Goal: Task Accomplishment & Management: Use online tool/utility

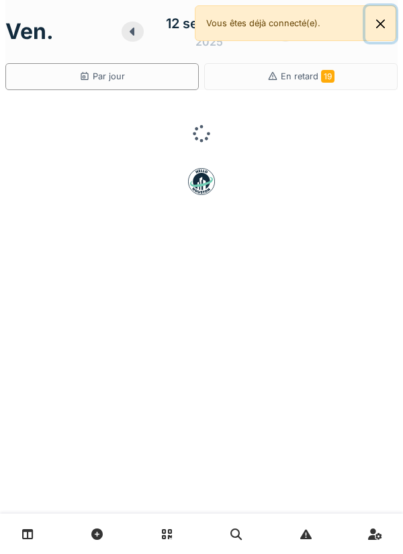
click at [385, 30] on button "Close" at bounding box center [381, 24] width 30 height 36
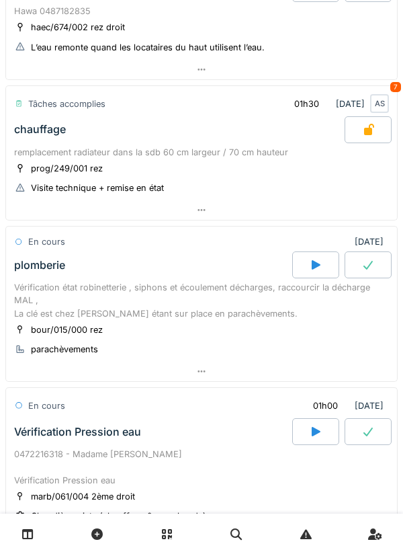
scroll to position [486, 0]
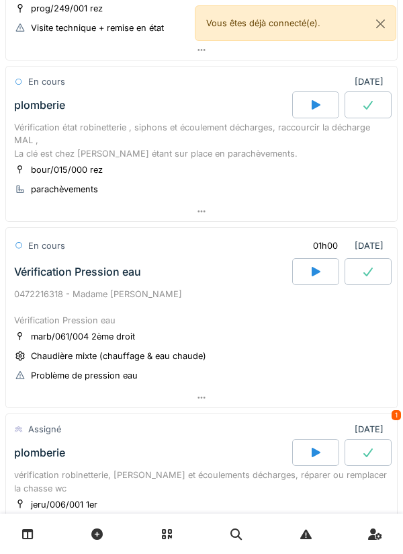
scroll to position [486, 0]
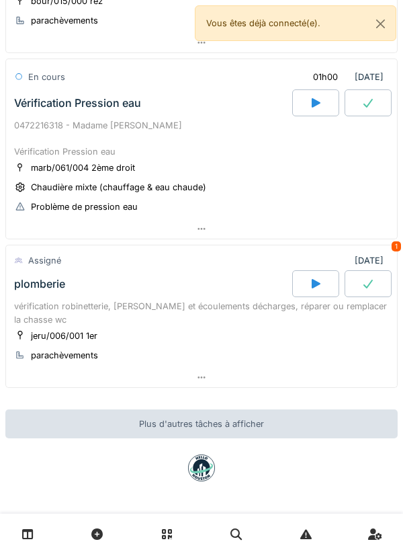
click at [330, 379] on div at bounding box center [201, 378] width 391 height 20
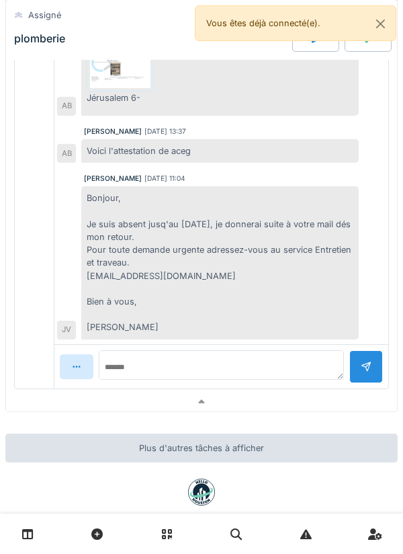
scroll to position [1085, 0]
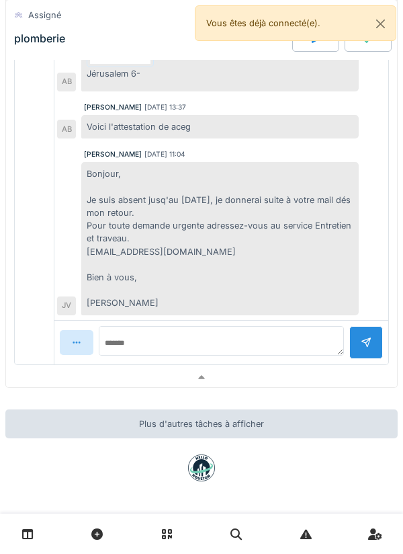
click at [285, 374] on div at bounding box center [201, 378] width 391 height 20
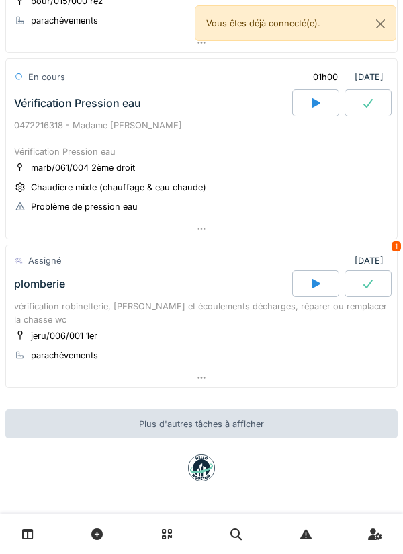
scroll to position [486, 0]
click at [328, 282] on div at bounding box center [316, 283] width 47 height 27
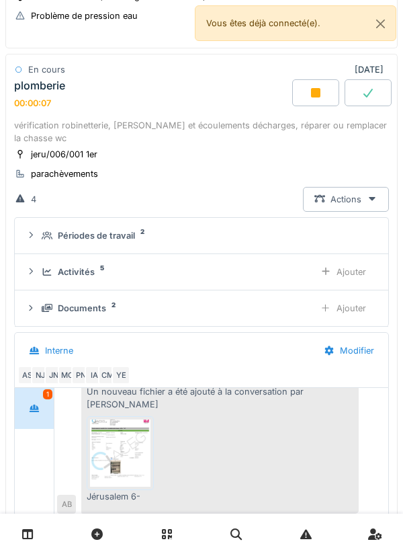
scroll to position [161, 0]
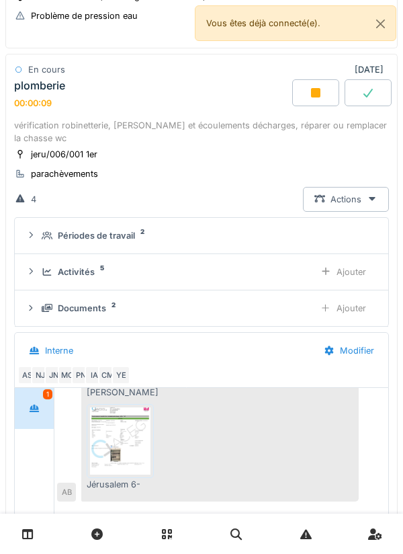
click at [357, 273] on div "Ajouter" at bounding box center [343, 272] width 69 height 25
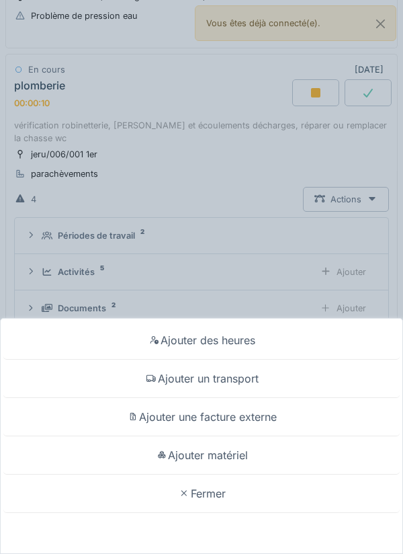
click at [254, 379] on div "Ajouter un transport" at bounding box center [201, 379] width 397 height 38
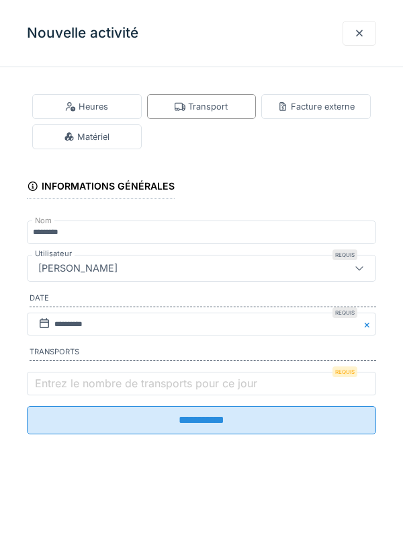
click at [140, 379] on label "Entrez le nombre de transports pour ce jour" at bounding box center [146, 383] width 228 height 16
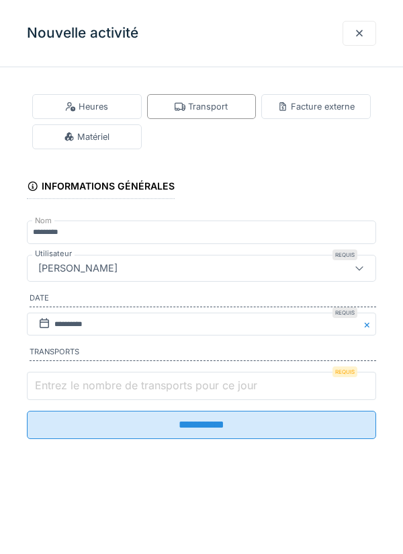
click at [140, 379] on input "Entrez le nombre de transports pour ce jour" at bounding box center [202, 386] width 350 height 28
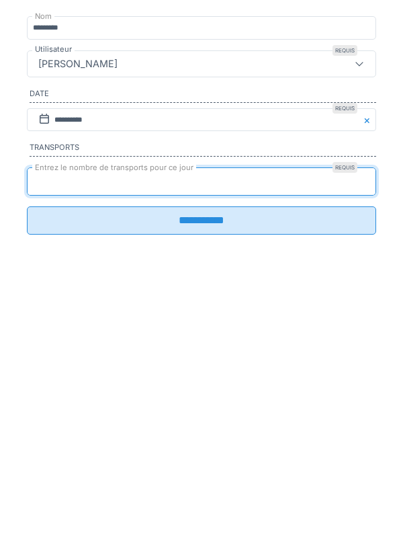
type input "*"
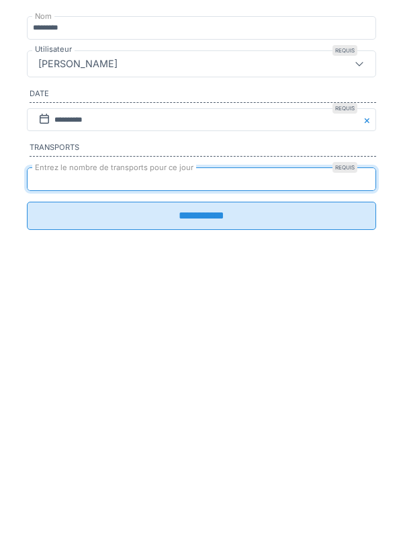
click at [179, 434] on input "**********" at bounding box center [202, 420] width 350 height 28
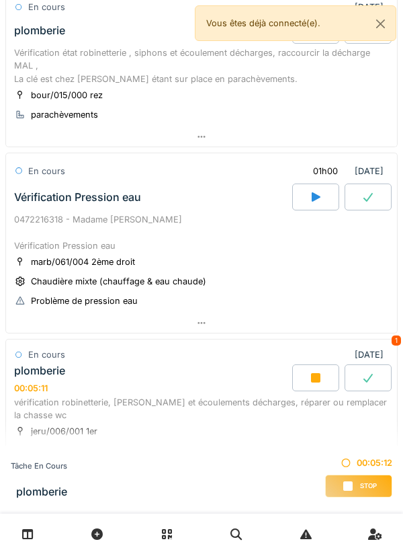
scroll to position [488, 0]
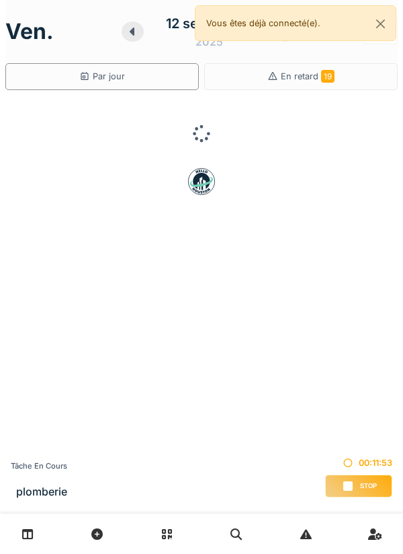
click at [348, 488] on icon at bounding box center [348, 486] width 9 height 9
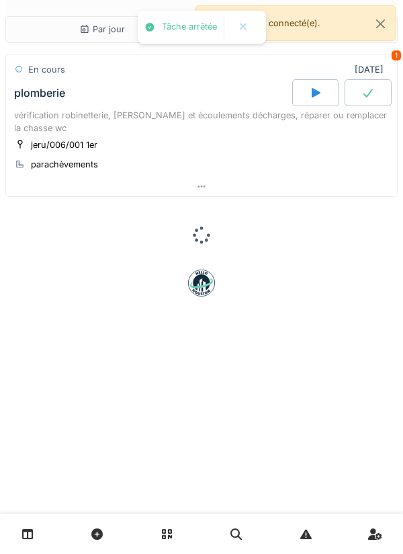
click at [274, 163] on div "jeru/006/001 1er parachèvements" at bounding box center [201, 155] width 375 height 34
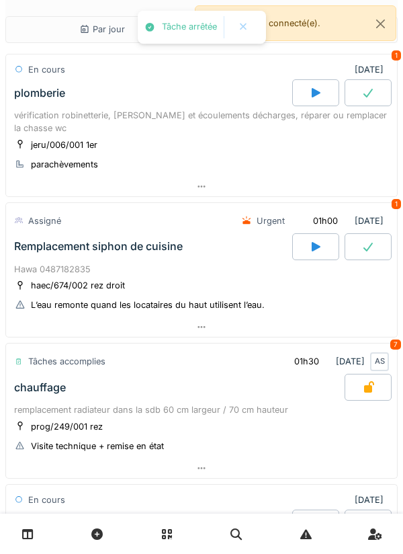
click at [278, 189] on div at bounding box center [201, 187] width 391 height 20
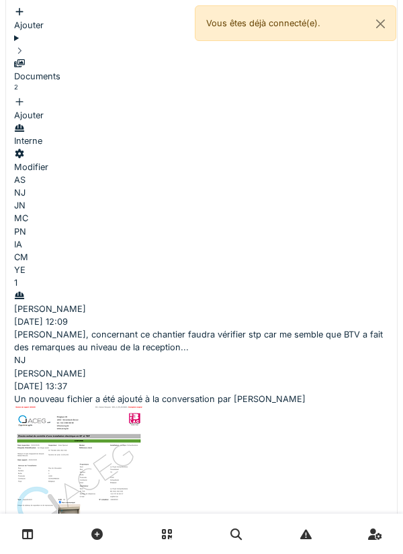
scroll to position [357, 0]
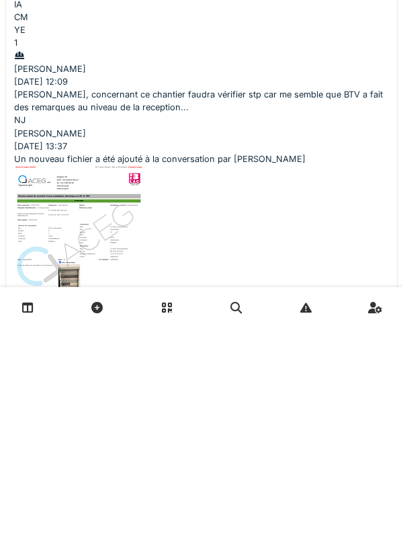
type textarea "**********"
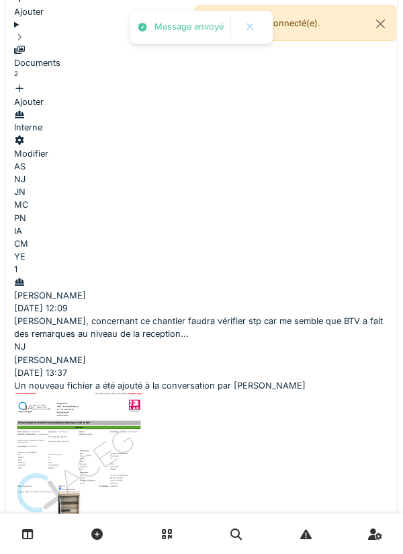
scroll to position [208, 0]
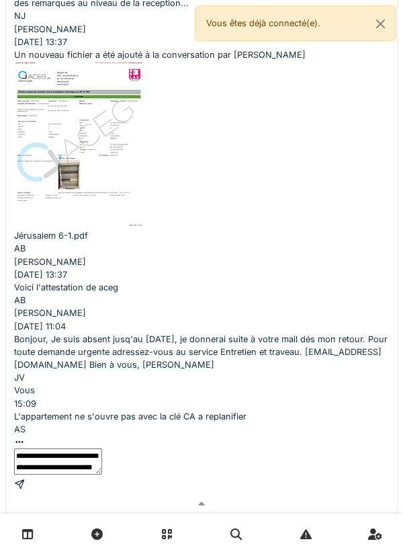
scroll to position [748, 0]
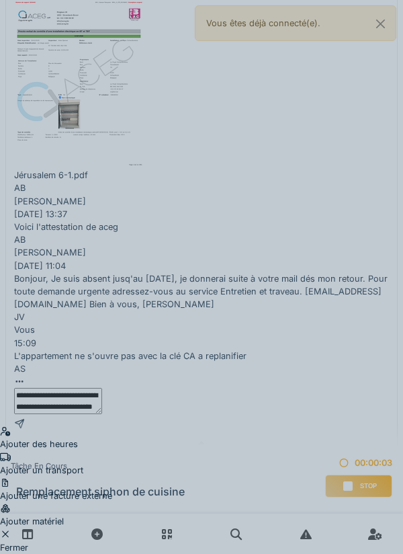
click at [112, 451] on div "Ajouter un transport" at bounding box center [56, 464] width 112 height 26
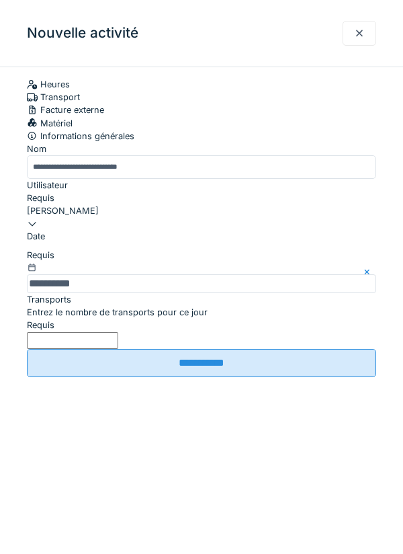
click at [188, 319] on label "Entrez le nombre de transports pour ce jour" at bounding box center [117, 312] width 181 height 13
click at [118, 349] on input "Entrez le nombre de transports pour ce jour" at bounding box center [72, 340] width 91 height 17
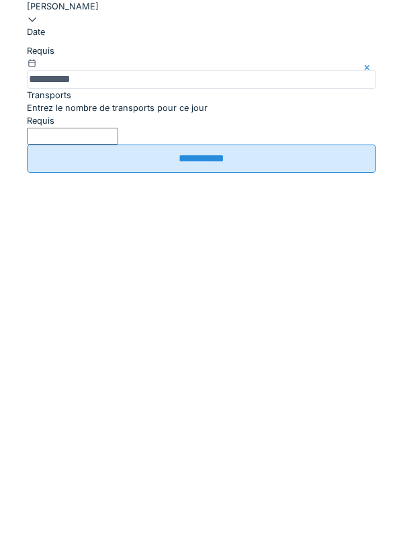
type input "*"
click at [219, 377] on input "**********" at bounding box center [202, 363] width 350 height 28
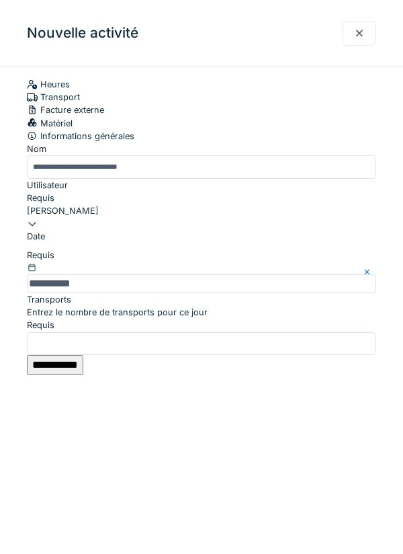
click at [83, 375] on input "**********" at bounding box center [55, 365] width 56 height 20
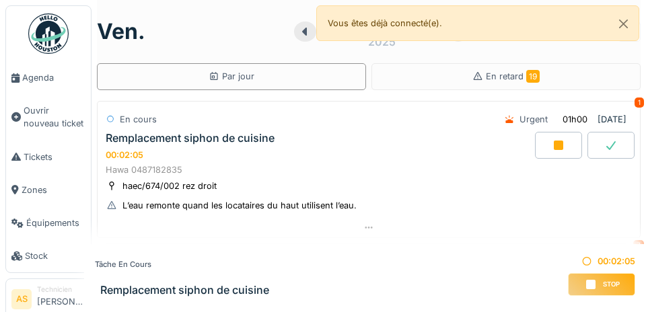
click at [403, 63] on div "En retard 19" at bounding box center [505, 76] width 269 height 27
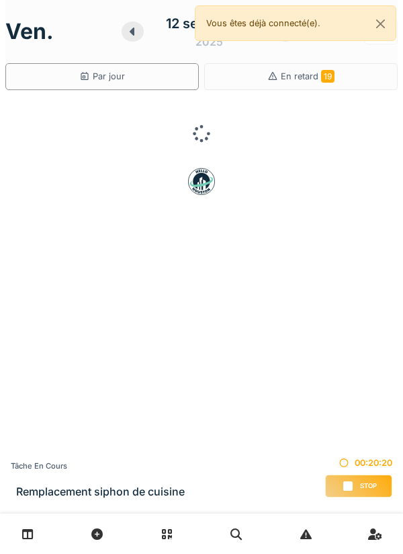
click at [359, 482] on div "Stop" at bounding box center [358, 486] width 67 height 23
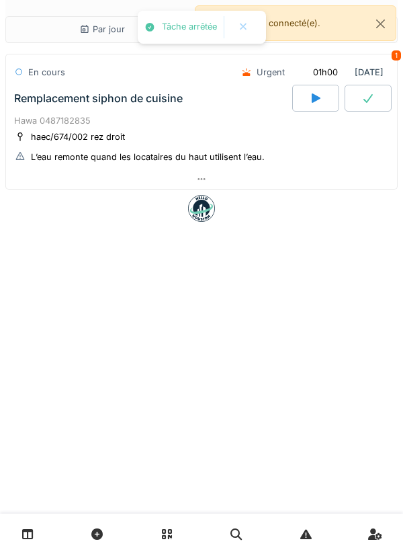
click at [242, 202] on div at bounding box center [201, 208] width 393 height 27
click at [247, 183] on div at bounding box center [201, 179] width 391 height 20
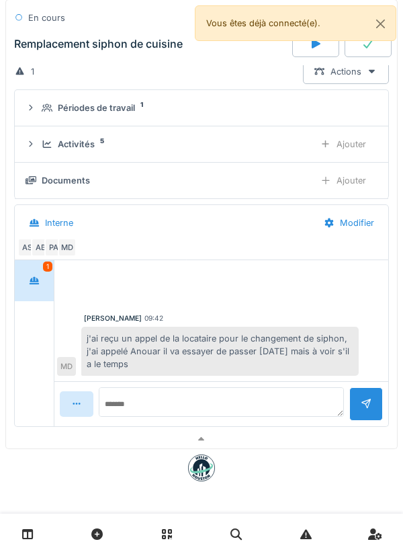
scroll to position [117, 0]
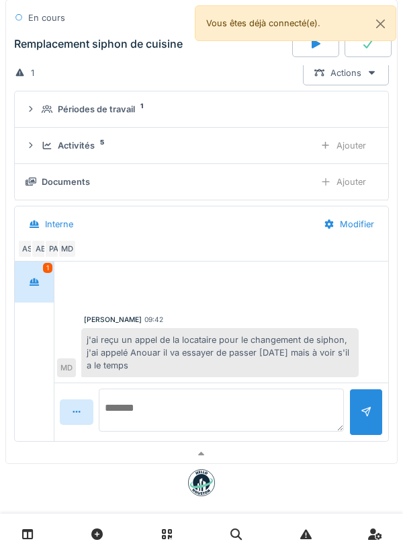
click at [305, 402] on textarea at bounding box center [221, 410] width 245 height 43
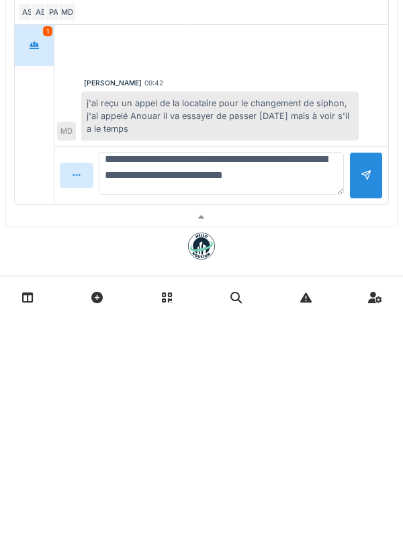
scroll to position [12, 0]
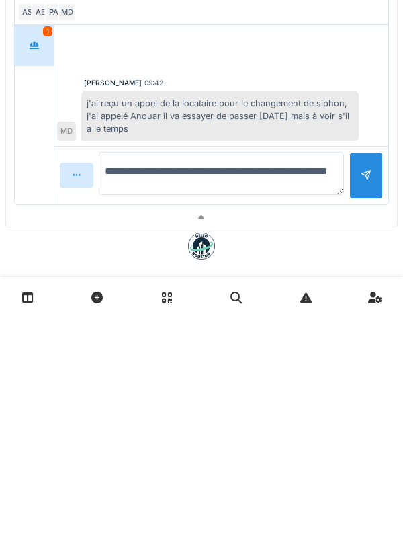
type textarea "**********"
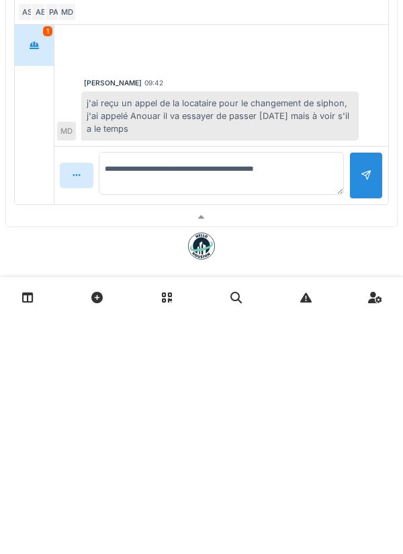
click at [365, 421] on div at bounding box center [367, 412] width 34 height 46
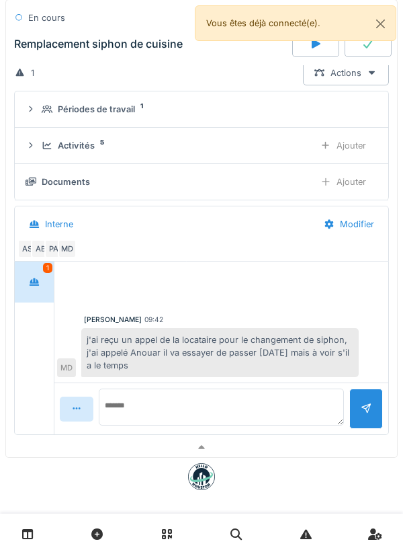
scroll to position [0, 0]
click at [324, 406] on textarea at bounding box center [221, 404] width 245 height 30
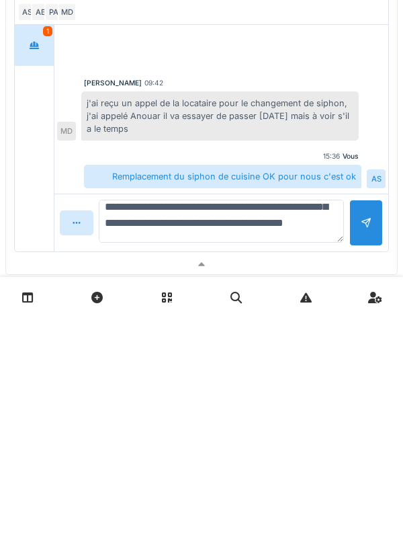
scroll to position [81, 0]
type textarea "**********"
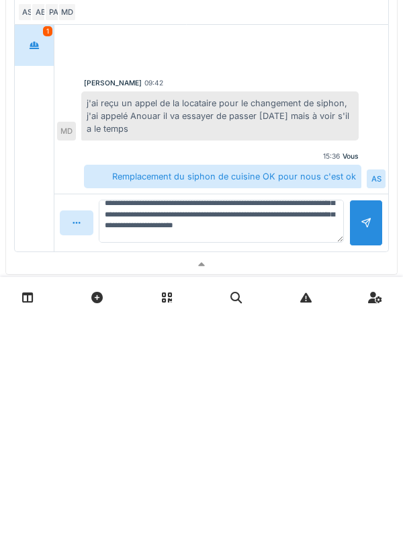
click at [361, 464] on div at bounding box center [366, 459] width 11 height 13
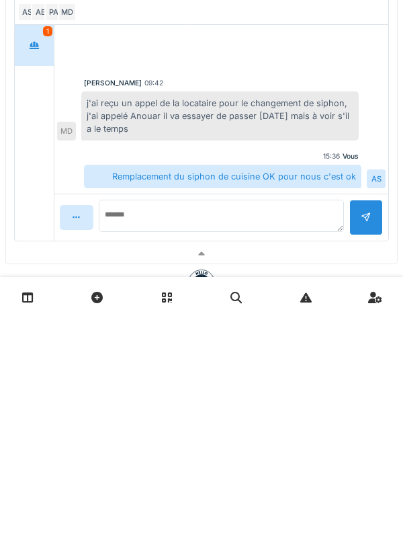
scroll to position [0, 0]
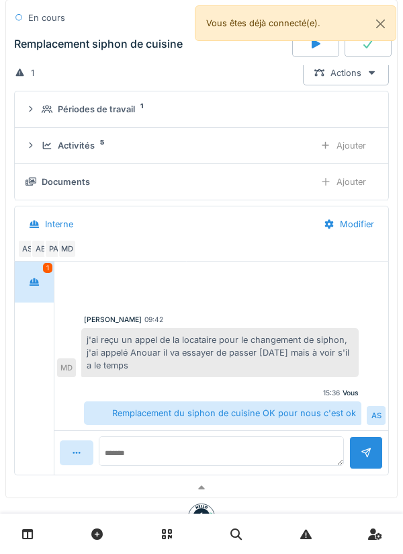
click at [360, 178] on div "Ajouter" at bounding box center [343, 181] width 69 height 25
click at [351, 157] on div "Ajouter" at bounding box center [343, 145] width 69 height 25
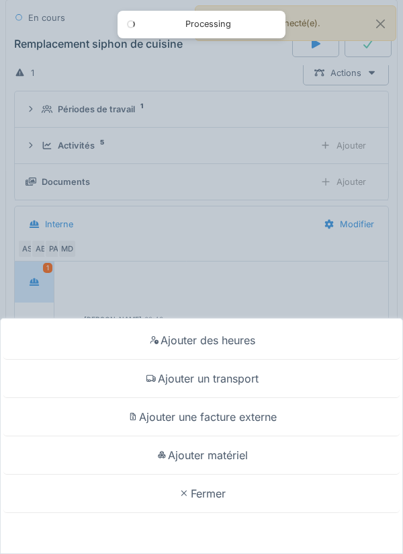
click at [251, 453] on div "Ajouter matériel" at bounding box center [201, 455] width 397 height 38
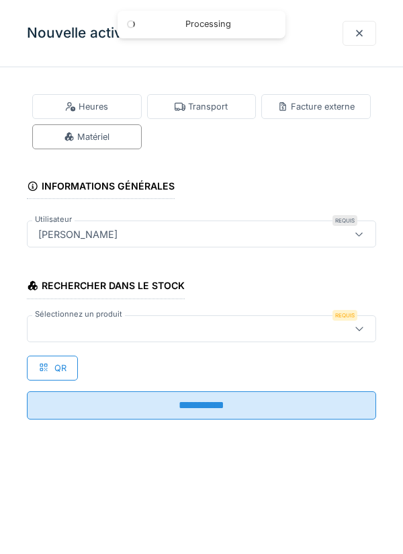
click at [295, 321] on div at bounding box center [179, 328] width 293 height 15
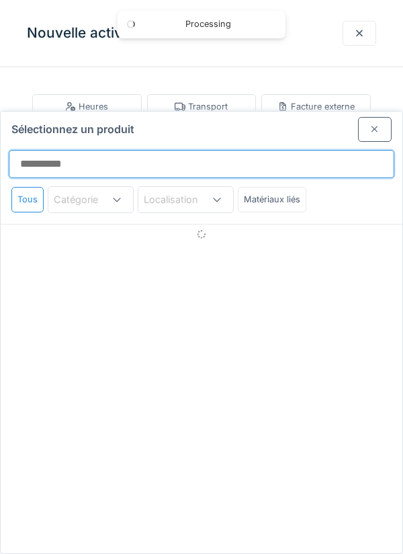
click at [333, 150] on input "Sélectionnez un produit" at bounding box center [202, 164] width 386 height 28
type input "****"
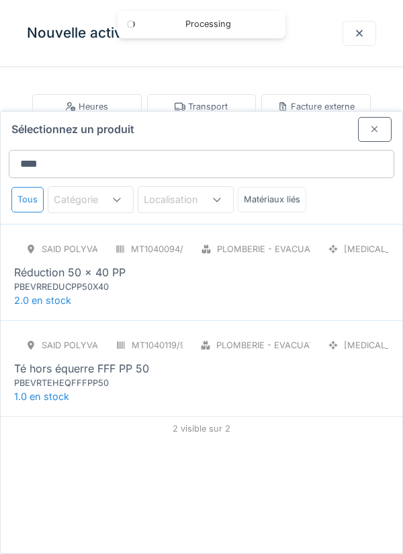
click at [227, 247] on div "SAID polyvalent RE MT1040094/999/012 Plomberie - Evacuation raccord PCE Réducti…" at bounding box center [202, 272] width 402 height 96
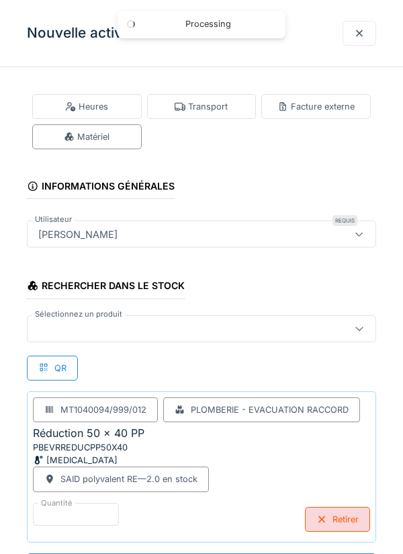
click at [225, 324] on div at bounding box center [179, 328] width 293 height 15
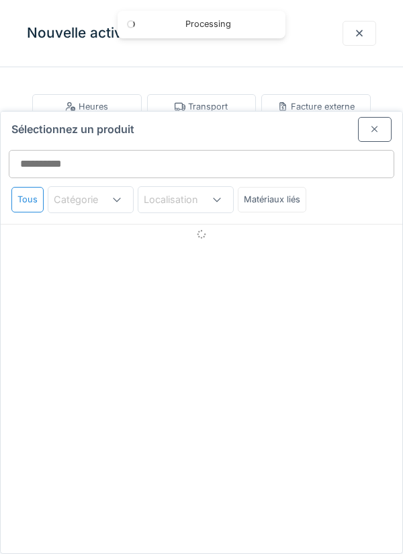
scroll to position [51, 0]
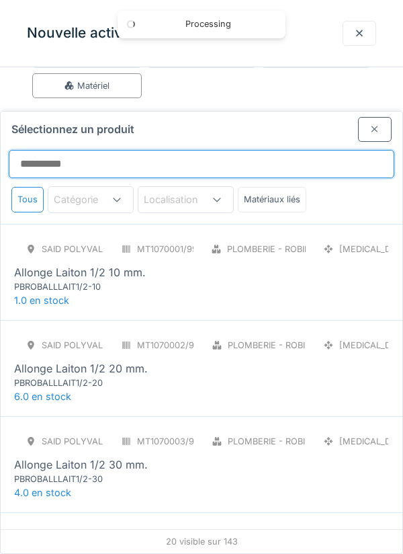
click at [280, 150] on input "Sélectionnez un produit" at bounding box center [202, 164] width 386 height 28
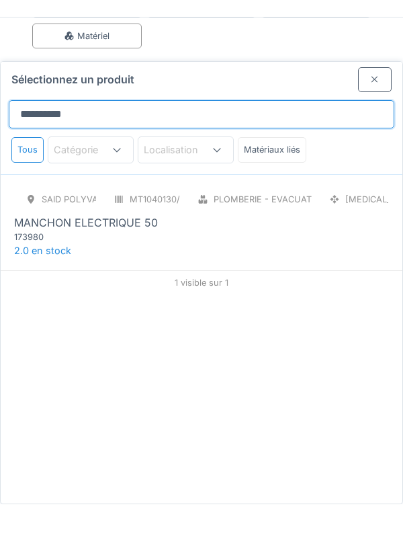
type input "*********"
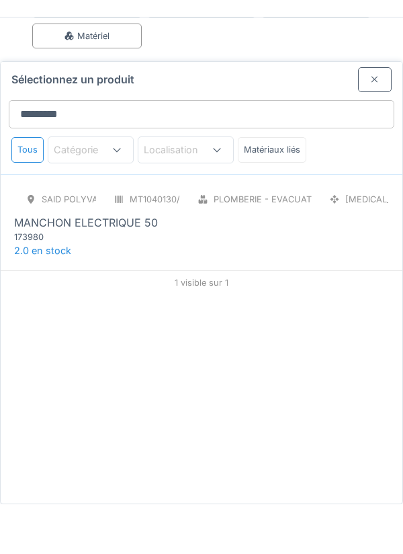
click at [313, 237] on div "SAID polyvalent RE MT1040130/999/012 Plomberie - Evacuation tuyauterie PCE MANC…" at bounding box center [201, 265] width 375 height 56
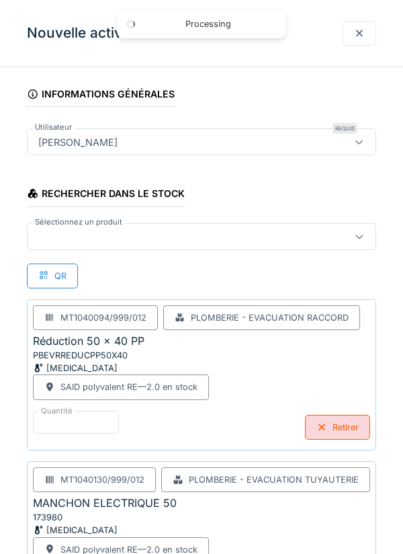
click at [334, 237] on div at bounding box center [202, 236] width 350 height 27
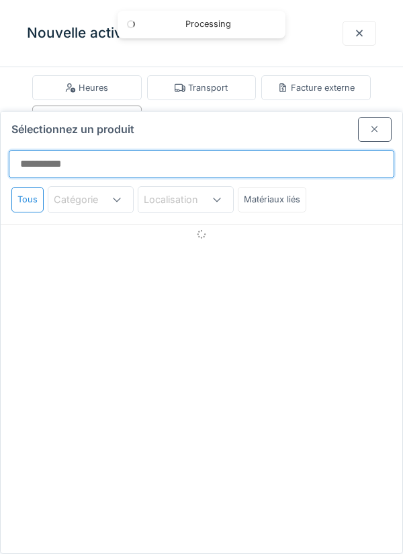
click at [338, 150] on input "Sélectionnez un produit" at bounding box center [202, 164] width 386 height 28
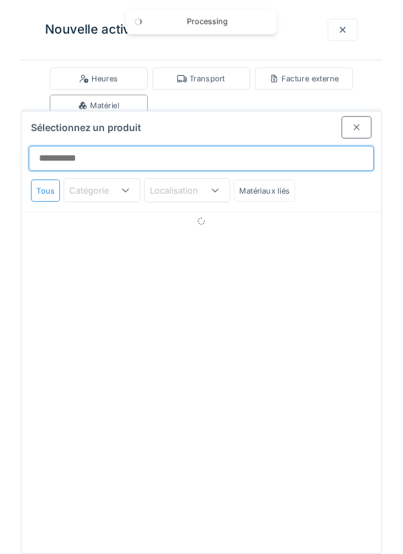
scroll to position [52, 0]
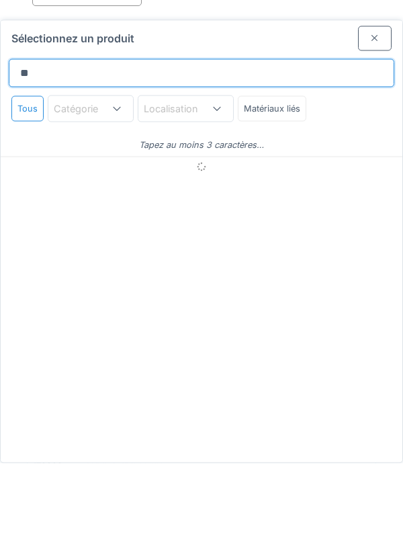
type input "*"
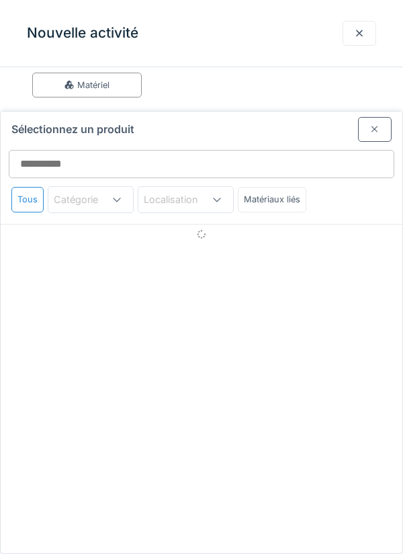
click at [359, 32] on div at bounding box center [359, 33] width 11 height 13
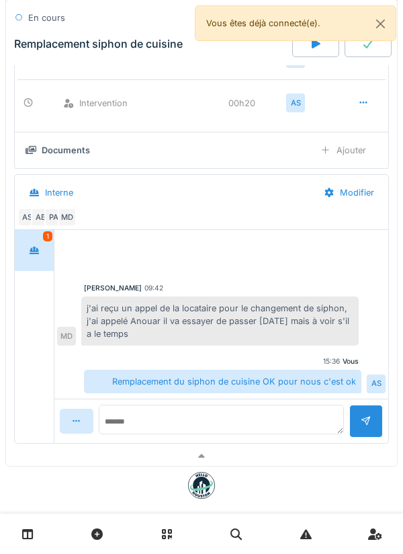
scroll to position [383, 0]
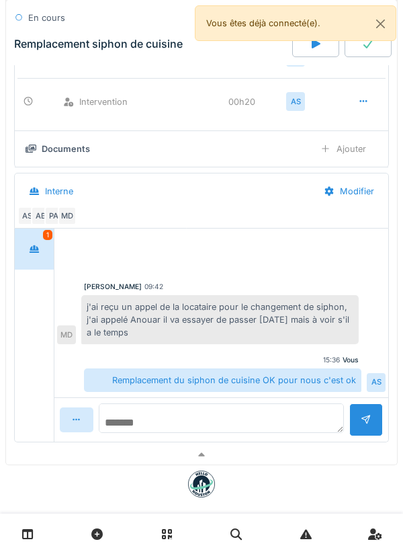
click at [237, 422] on textarea at bounding box center [221, 418] width 245 height 30
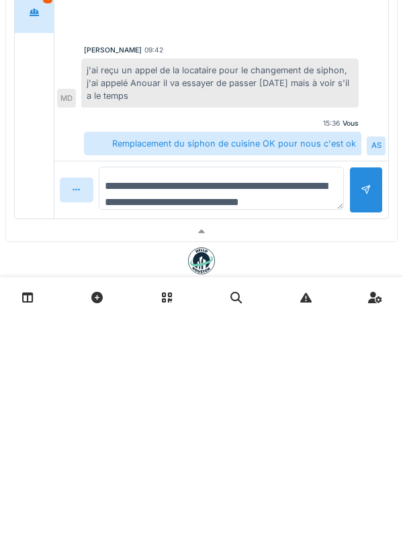
scroll to position [16, 0]
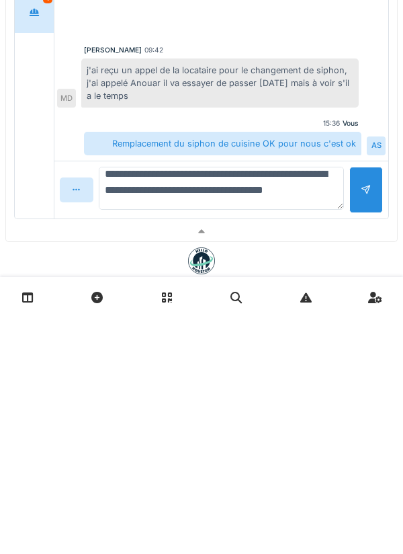
type textarea "**********"
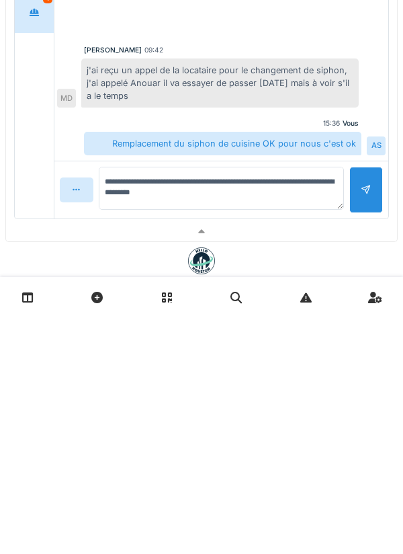
click at [360, 433] on div at bounding box center [367, 426] width 34 height 46
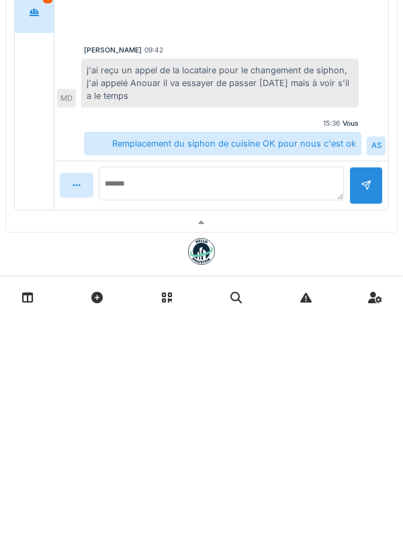
scroll to position [0, 0]
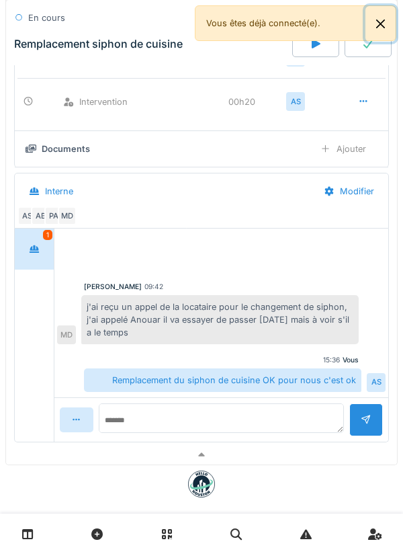
click at [391, 24] on button "Close" at bounding box center [381, 24] width 30 height 36
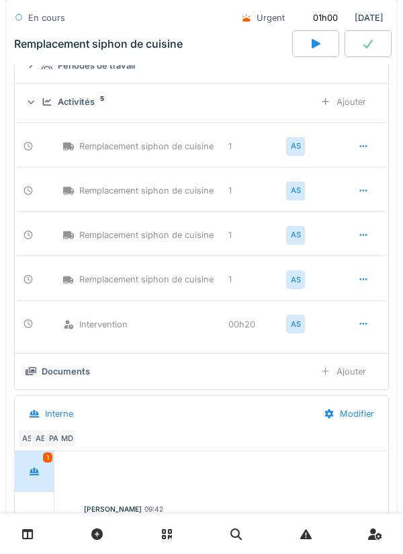
scroll to position [399, 0]
